Goal: Transaction & Acquisition: Purchase product/service

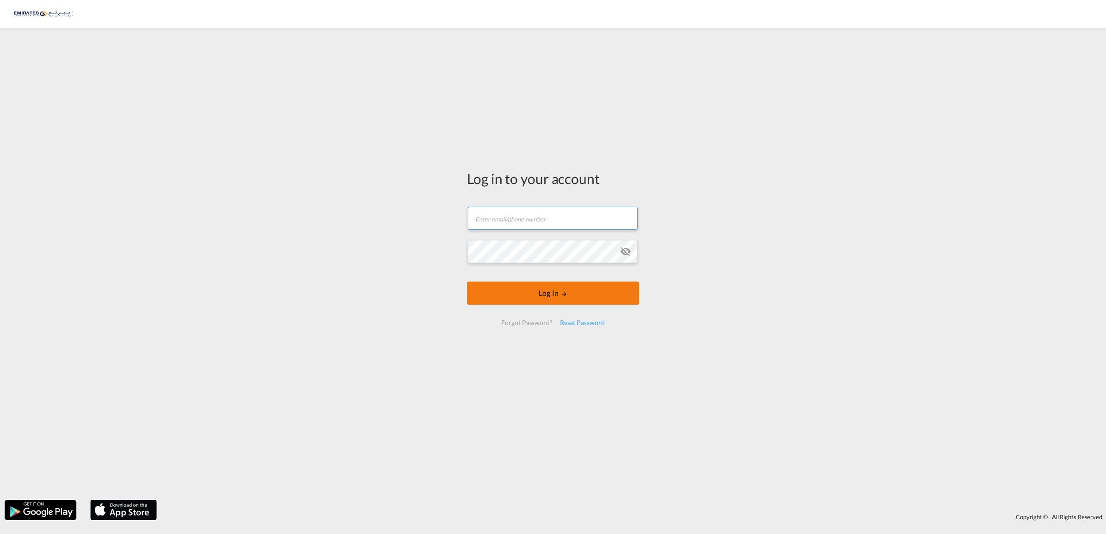
type input "[EMAIL_ADDRESS][DOMAIN_NAME]"
click at [551, 295] on button "Log In" at bounding box center [553, 293] width 172 height 23
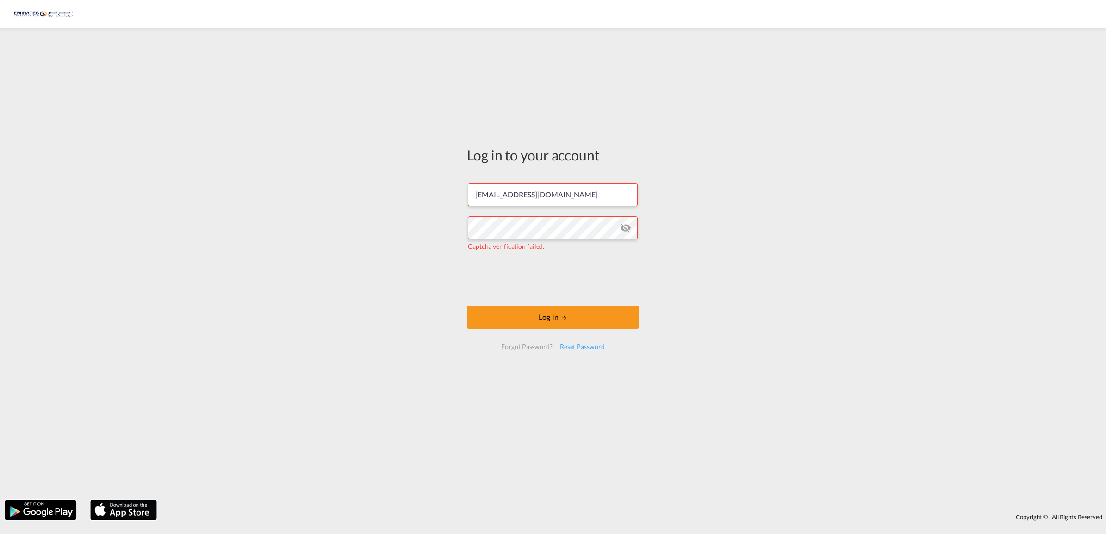
click at [625, 229] on md-icon "icon-eye-off" at bounding box center [625, 228] width 11 height 11
click at [548, 321] on button "Log In" at bounding box center [553, 317] width 172 height 23
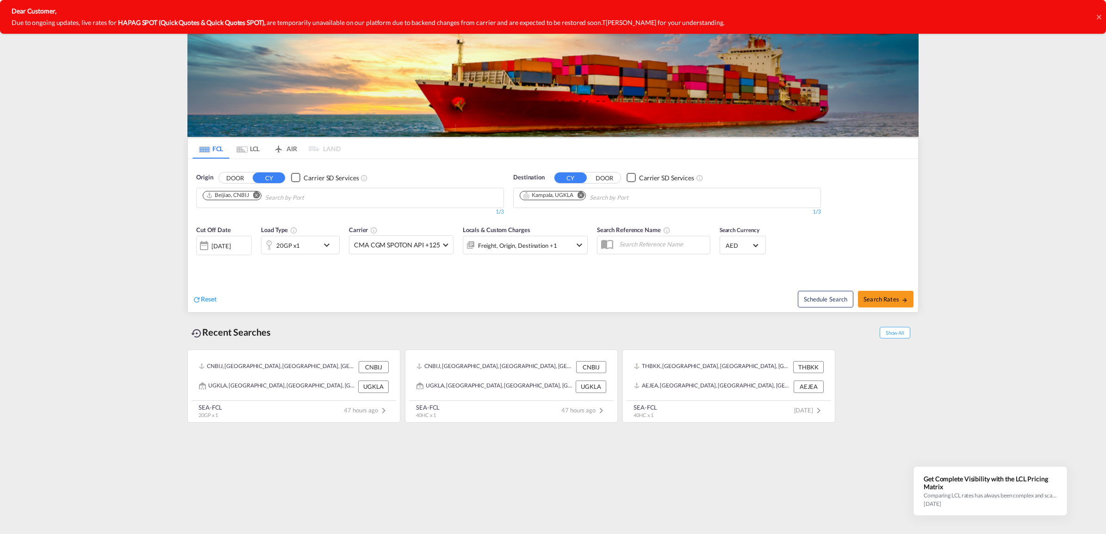
click at [579, 195] on md-icon "Remove" at bounding box center [580, 195] width 7 height 7
click at [568, 196] on body "Analytics Dashboard Rate Search Enquiries Quotes Bookings" at bounding box center [553, 267] width 1106 height 534
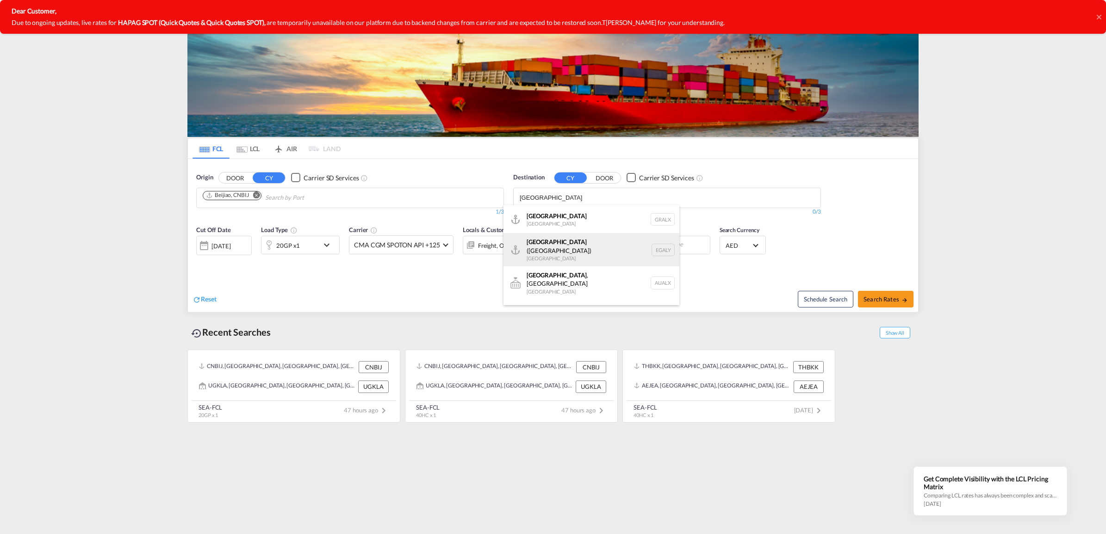
type input "[GEOGRAPHIC_DATA]"
click at [557, 248] on div "Alexandria ([GEOGRAPHIC_DATA]) [GEOGRAPHIC_DATA] EGALY" at bounding box center [591, 249] width 176 height 33
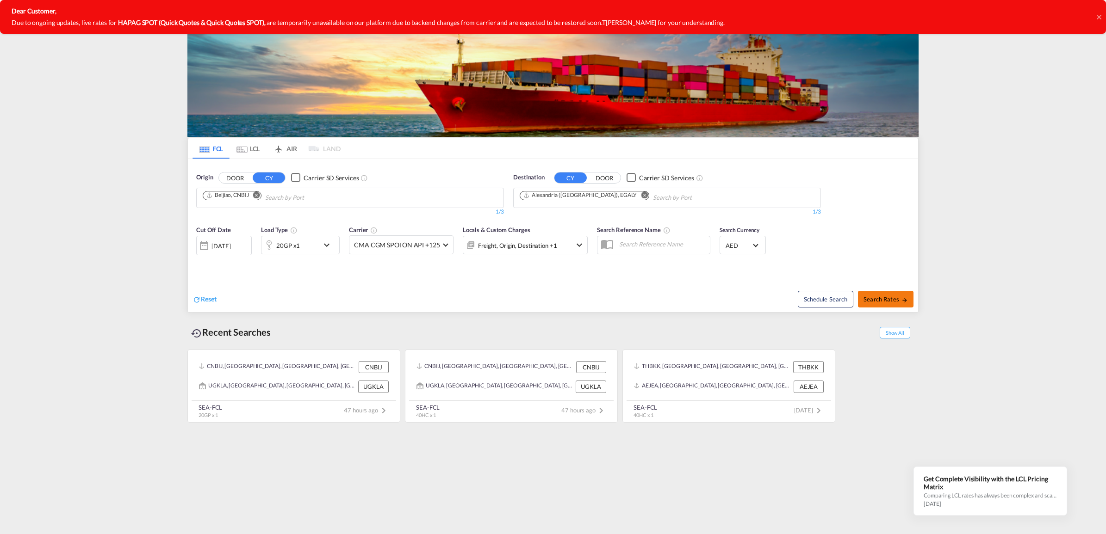
click at [873, 300] on span "Search Rates" at bounding box center [885, 299] width 44 height 7
type input "CNBIJ to EGALY / [DATE]"
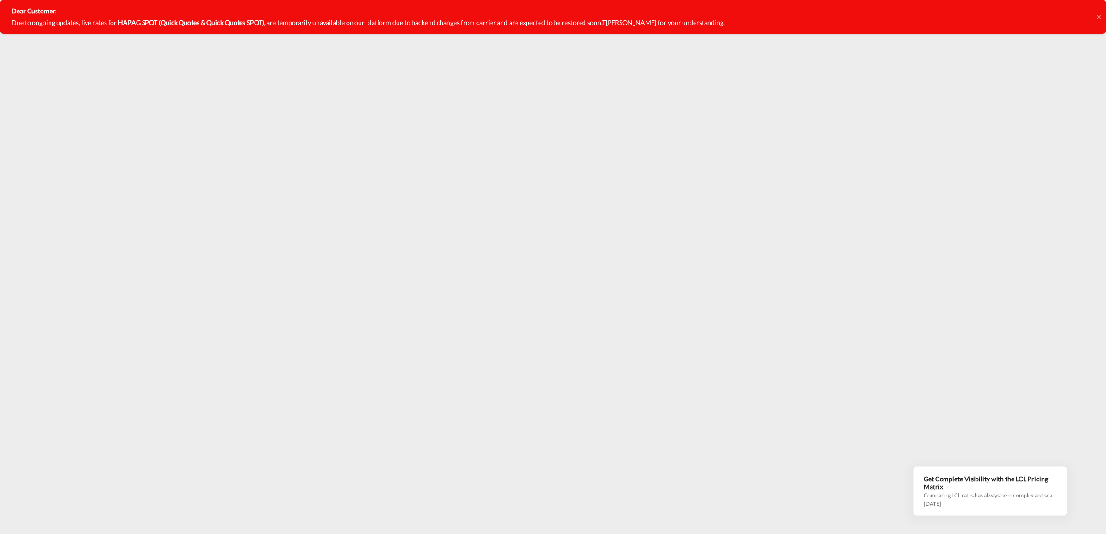
click at [1097, 14] on icon at bounding box center [1098, 16] width 5 height 7
